Goal: Transaction & Acquisition: Purchase product/service

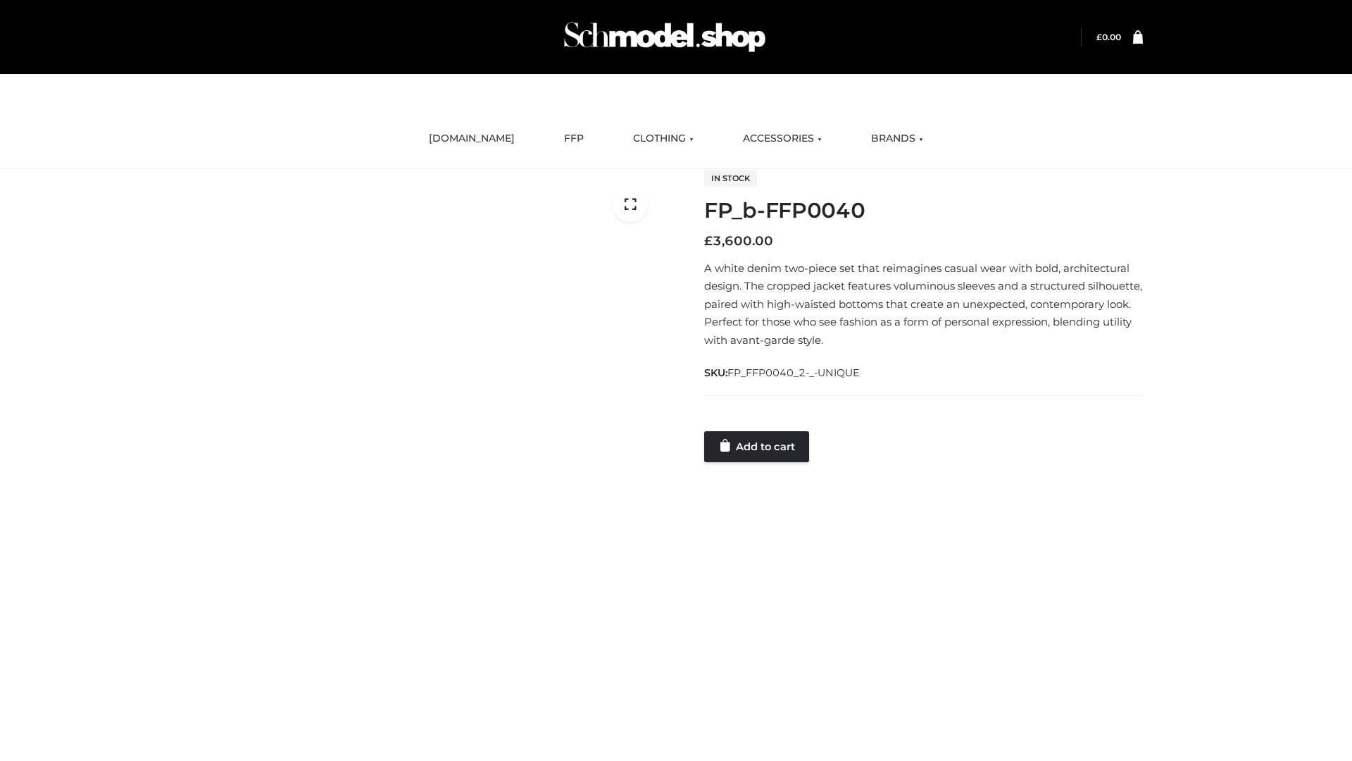
click at [758, 446] on link "Add to cart" at bounding box center [756, 446] width 105 height 31
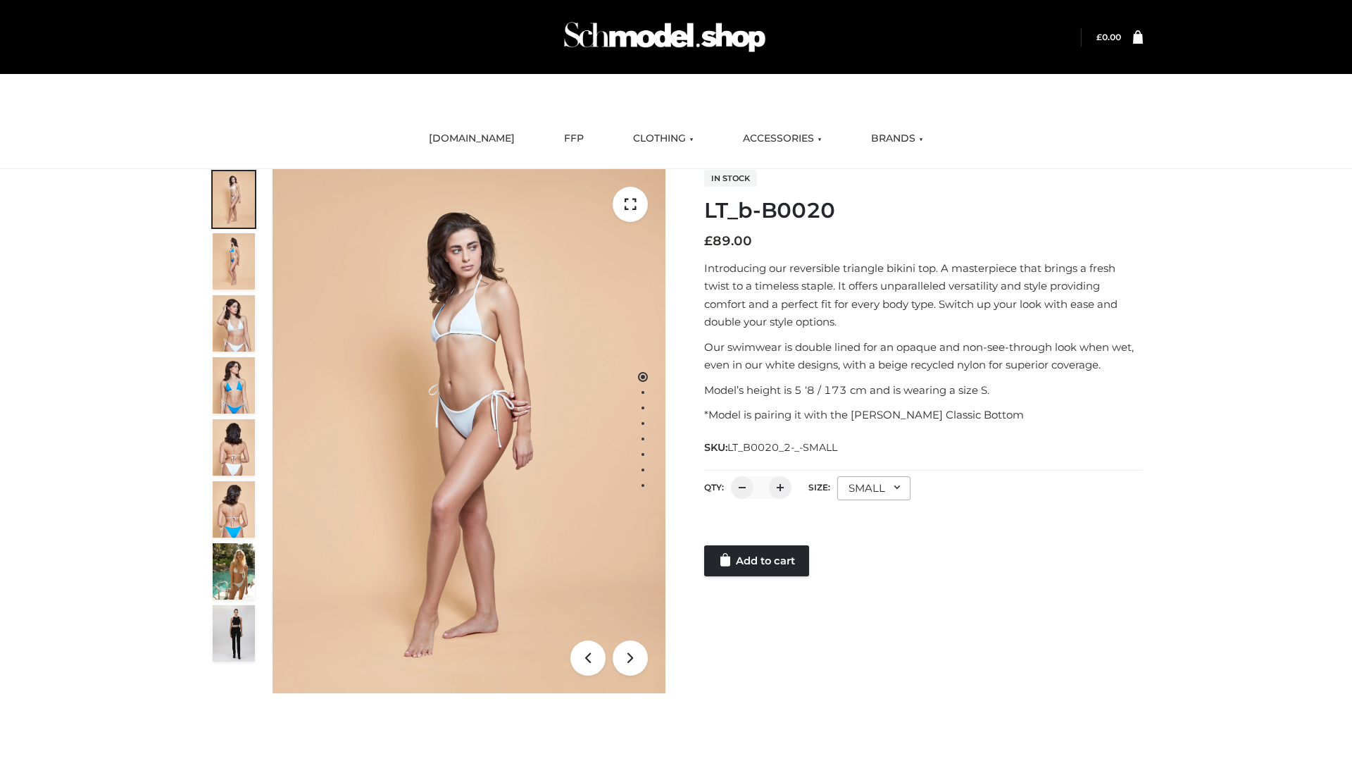
click at [758, 561] on link "Add to cart" at bounding box center [756, 560] width 105 height 31
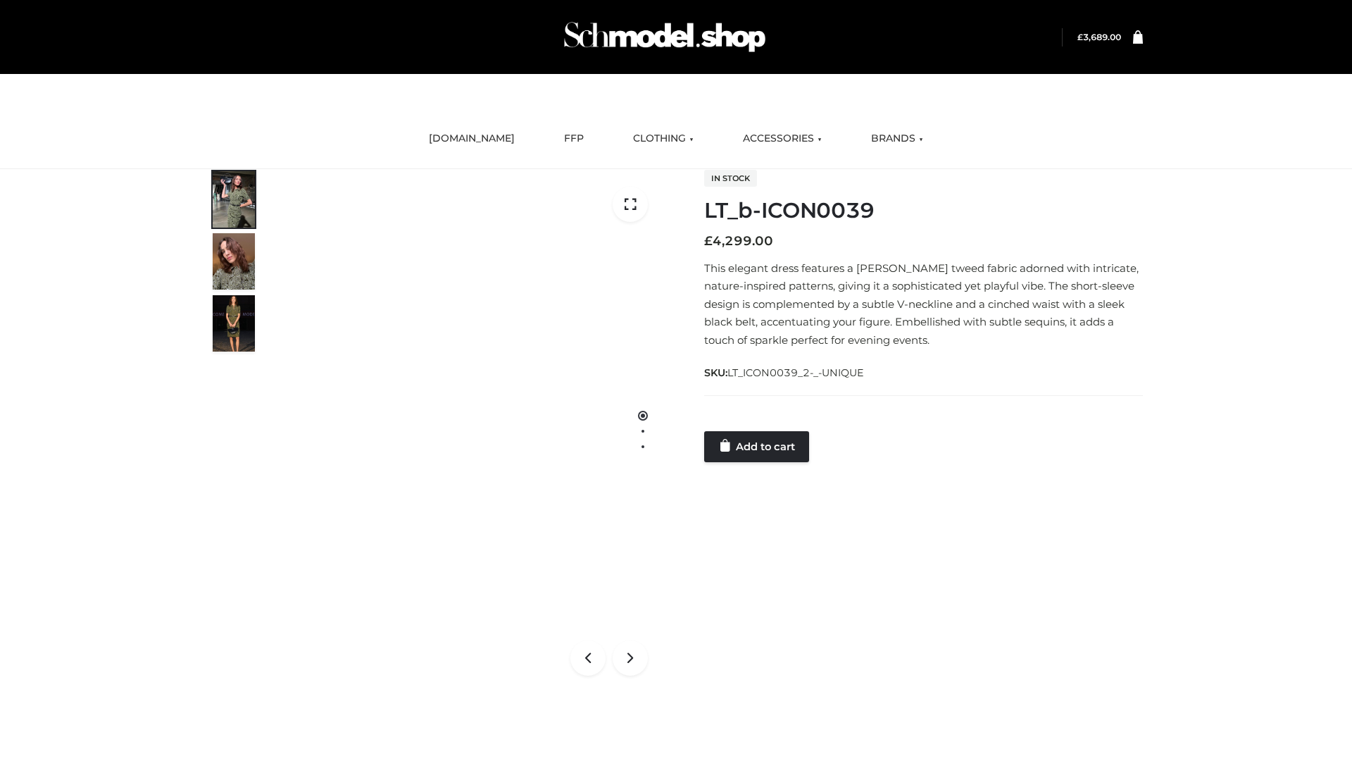
click at [758, 446] on link "Add to cart" at bounding box center [756, 446] width 105 height 31
